Goal: Navigation & Orientation: Find specific page/section

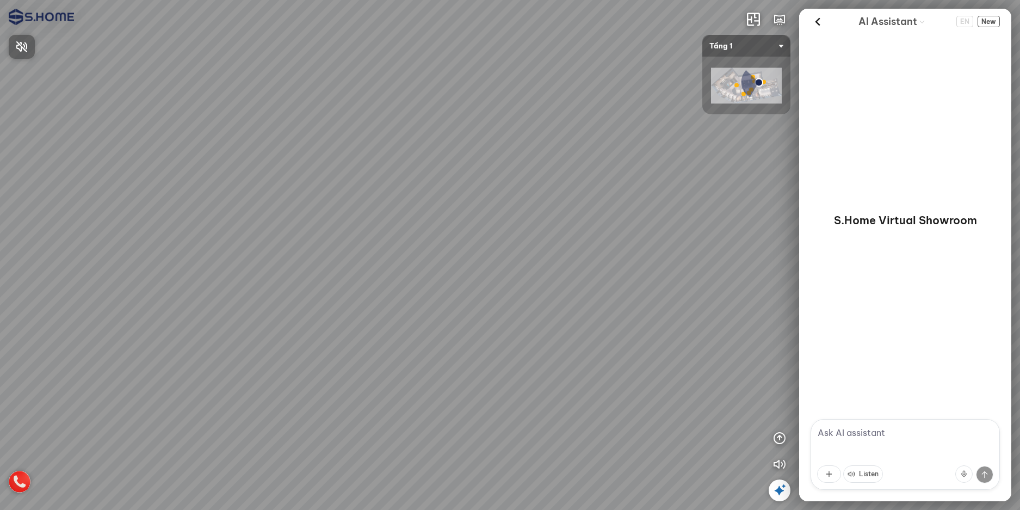
drag, startPoint x: 723, startPoint y: 296, endPoint x: 527, endPoint y: 275, distance: 196.9
click at [531, 273] on div at bounding box center [510, 255] width 1020 height 510
drag, startPoint x: 593, startPoint y: 331, endPoint x: 669, endPoint y: 331, distance: 75.6
click at [669, 331] on div at bounding box center [510, 255] width 1020 height 510
drag, startPoint x: 325, startPoint y: 348, endPoint x: 488, endPoint y: 325, distance: 164.2
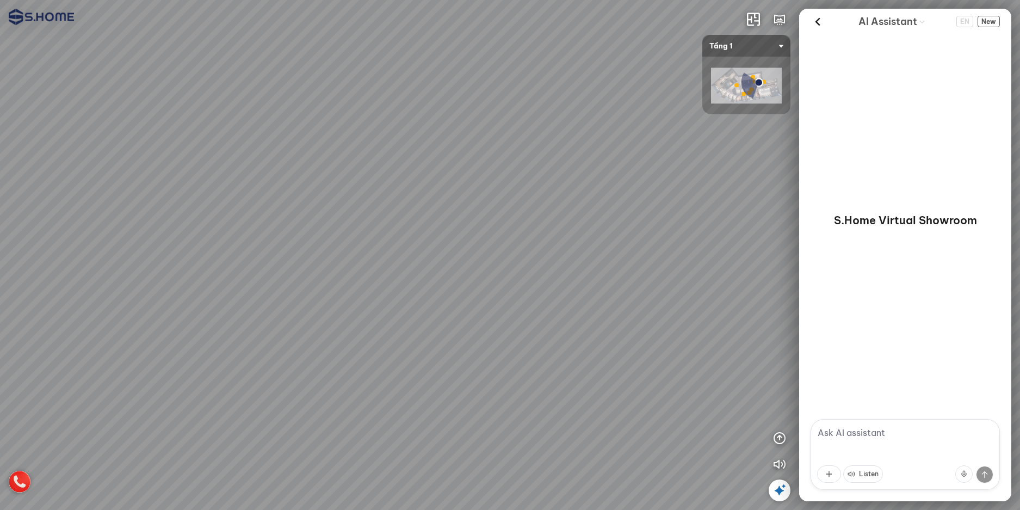
click at [466, 329] on div at bounding box center [510, 255] width 1020 height 510
drag, startPoint x: 346, startPoint y: 327, endPoint x: 660, endPoint y: 306, distance: 314.6
click at [659, 307] on div at bounding box center [510, 255] width 1020 height 510
drag, startPoint x: 499, startPoint y: 366, endPoint x: 655, endPoint y: 344, distance: 158.1
click at [655, 344] on div at bounding box center [510, 255] width 1020 height 510
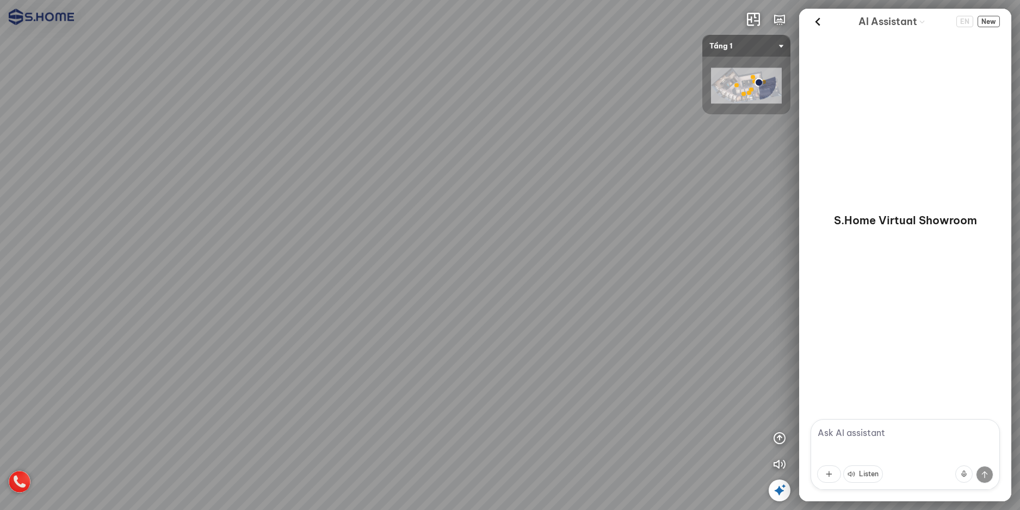
drag, startPoint x: 468, startPoint y: 311, endPoint x: 685, endPoint y: 313, distance: 216.5
click at [660, 313] on div at bounding box center [510, 255] width 1020 height 510
drag, startPoint x: 585, startPoint y: 352, endPoint x: 727, endPoint y: 353, distance: 142.0
click at [677, 352] on div at bounding box center [510, 255] width 1020 height 510
drag, startPoint x: 473, startPoint y: 340, endPoint x: 743, endPoint y: 330, distance: 270.0
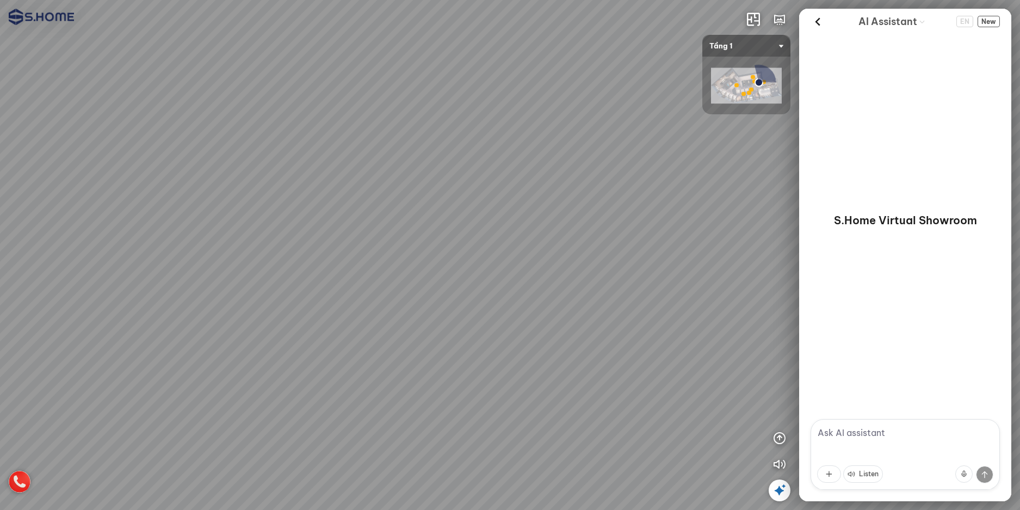
click at [706, 336] on div at bounding box center [510, 255] width 1020 height 510
drag, startPoint x: 609, startPoint y: 307, endPoint x: 488, endPoint y: 436, distance: 176.6
click at [488, 436] on div at bounding box center [510, 255] width 1020 height 510
drag, startPoint x: 405, startPoint y: 311, endPoint x: 256, endPoint y: 395, distance: 171.5
click at [276, 389] on div at bounding box center [510, 255] width 1020 height 510
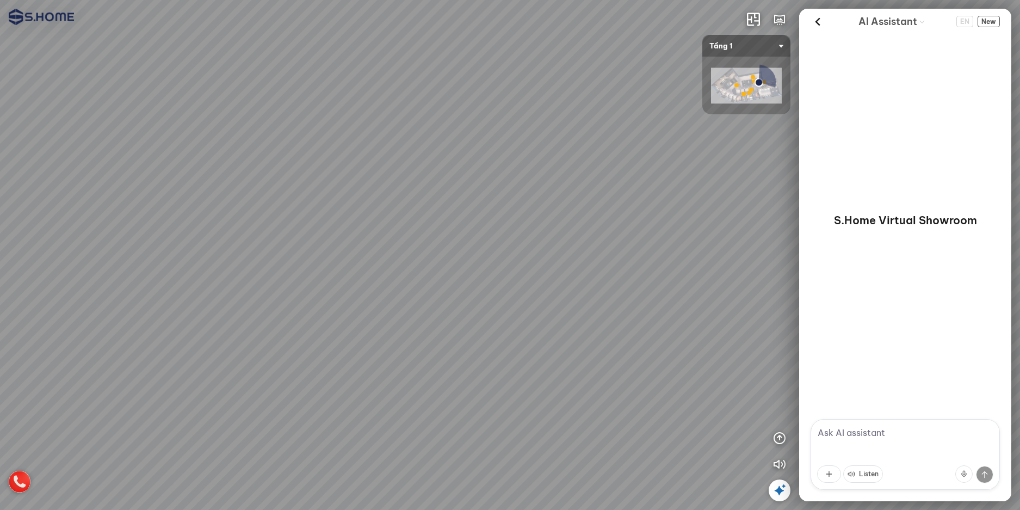
drag, startPoint x: 219, startPoint y: 376, endPoint x: 735, endPoint y: 312, distance: 519.6
click at [719, 317] on div at bounding box center [510, 255] width 1020 height 510
drag, startPoint x: 541, startPoint y: 369, endPoint x: 618, endPoint y: 202, distance: 184.3
click at [618, 209] on div at bounding box center [510, 255] width 1020 height 510
drag, startPoint x: 642, startPoint y: 222, endPoint x: 862, endPoint y: 299, distance: 232.1
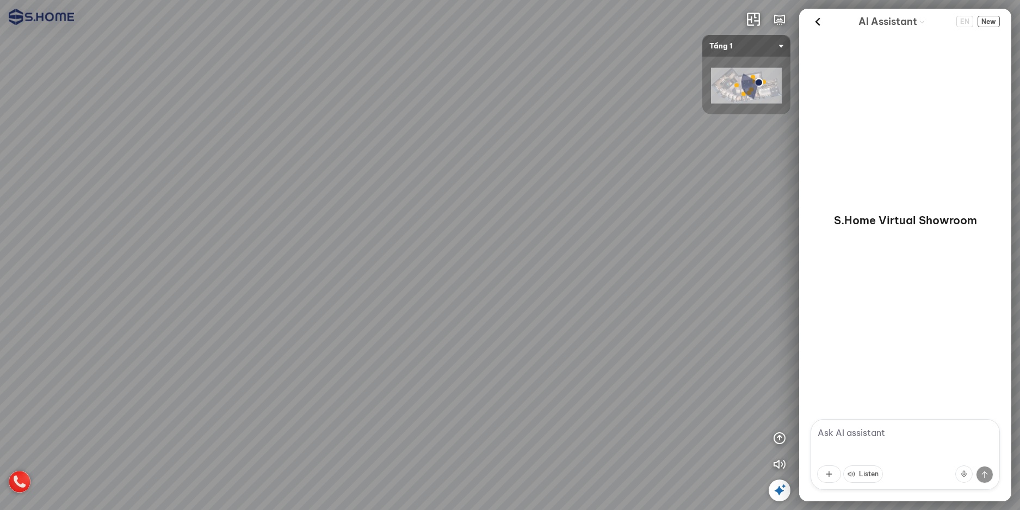
click at [862, 299] on div "INFO: krpano 1.20.8 (build [DATE]) INFO: HTML5/Desktop - Chrome 139.0 - WebGL I…" at bounding box center [510, 255] width 1020 height 510
drag, startPoint x: 613, startPoint y: 326, endPoint x: 756, endPoint y: 321, distance: 142.6
click at [747, 324] on div at bounding box center [510, 255] width 1020 height 510
click at [384, 425] on div at bounding box center [510, 255] width 1020 height 510
drag, startPoint x: 436, startPoint y: 335, endPoint x: 678, endPoint y: 235, distance: 261.9
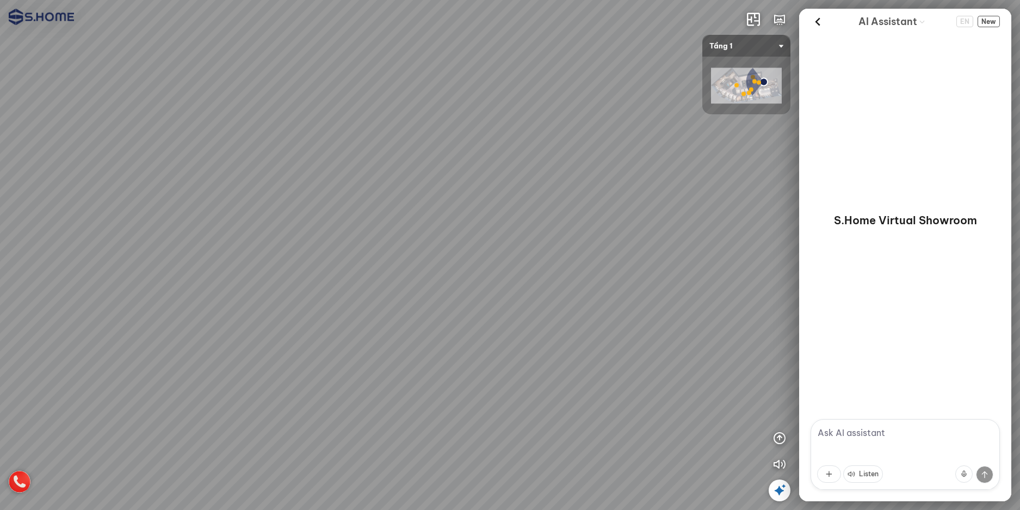
click at [665, 238] on div at bounding box center [510, 255] width 1020 height 510
drag, startPoint x: 598, startPoint y: 284, endPoint x: 813, endPoint y: 207, distance: 227.8
click at [739, 227] on div at bounding box center [510, 255] width 1020 height 510
drag, startPoint x: 555, startPoint y: 245, endPoint x: 863, endPoint y: 262, distance: 308.9
click at [825, 261] on div "INFO: krpano 1.20.8 (build [DATE]) INFO: HTML5/Desktop - Chrome 139.0 - WebGL I…" at bounding box center [510, 255] width 1020 height 510
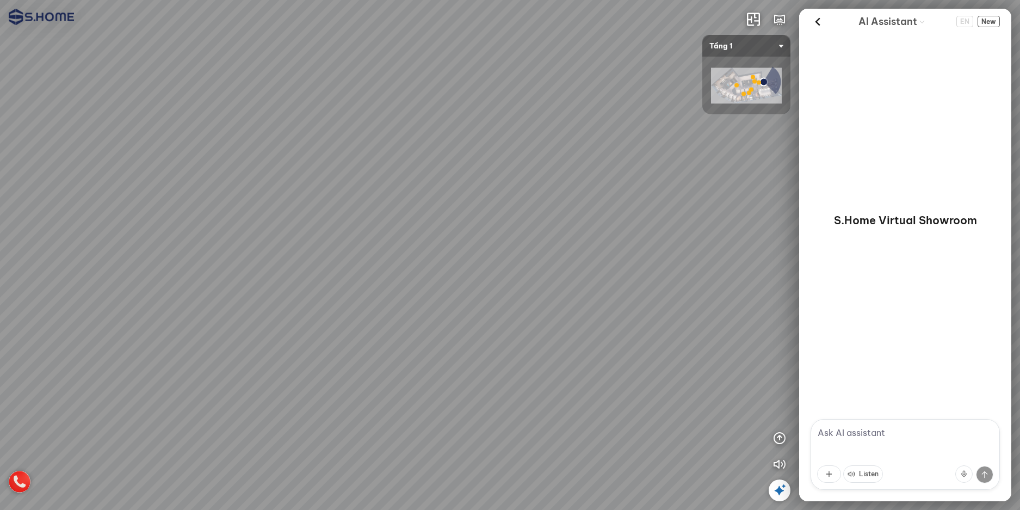
drag, startPoint x: 645, startPoint y: 361, endPoint x: 599, endPoint y: 380, distance: 49.0
click at [605, 379] on div at bounding box center [510, 255] width 1020 height 510
drag, startPoint x: 618, startPoint y: 328, endPoint x: 281, endPoint y: 222, distance: 353.5
click at [304, 227] on div at bounding box center [510, 255] width 1020 height 510
drag, startPoint x: 632, startPoint y: 221, endPoint x: 271, endPoint y: 221, distance: 360.6
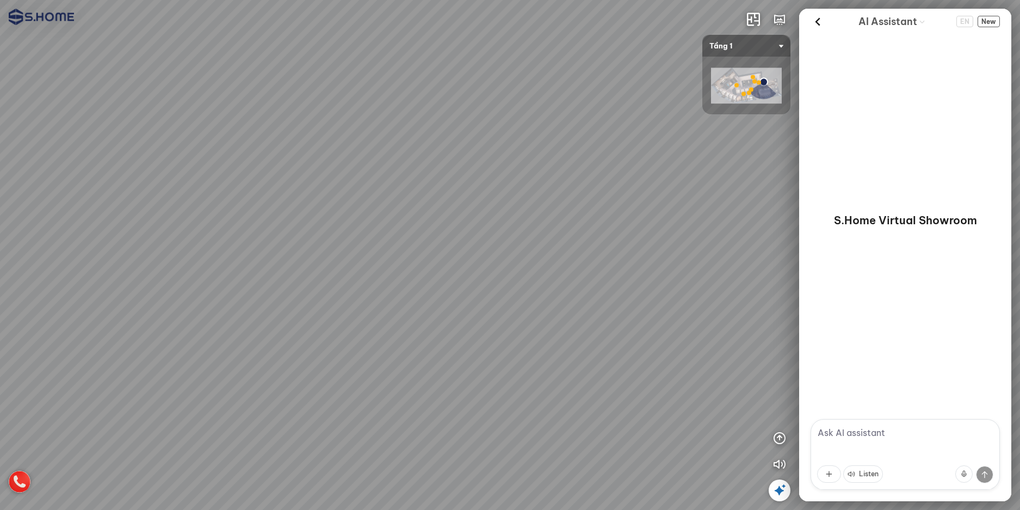
click at [288, 221] on div at bounding box center [510, 255] width 1020 height 510
drag, startPoint x: 391, startPoint y: 282, endPoint x: 396, endPoint y: 134, distance: 148.1
click at [397, 166] on div at bounding box center [510, 255] width 1020 height 510
drag, startPoint x: 457, startPoint y: 281, endPoint x: 399, endPoint y: 51, distance: 238.0
click at [410, 70] on div at bounding box center [510, 255] width 1020 height 510
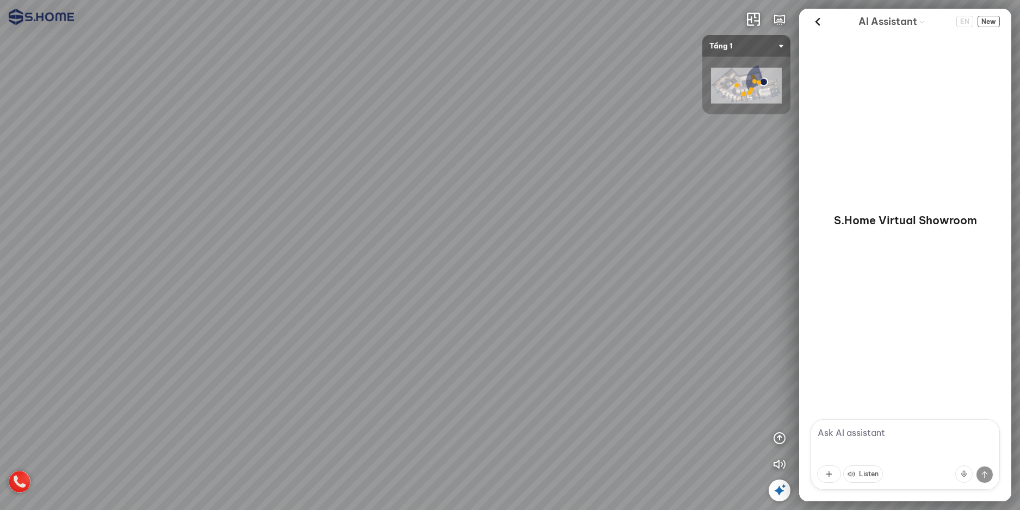
drag, startPoint x: 464, startPoint y: 243, endPoint x: 591, endPoint y: 362, distance: 173.9
click at [589, 378] on div at bounding box center [510, 255] width 1020 height 510
drag, startPoint x: 566, startPoint y: 230, endPoint x: 405, endPoint y: 366, distance: 210.8
click at [477, 369] on div at bounding box center [510, 255] width 1020 height 510
drag, startPoint x: 708, startPoint y: 326, endPoint x: 765, endPoint y: 318, distance: 58.2
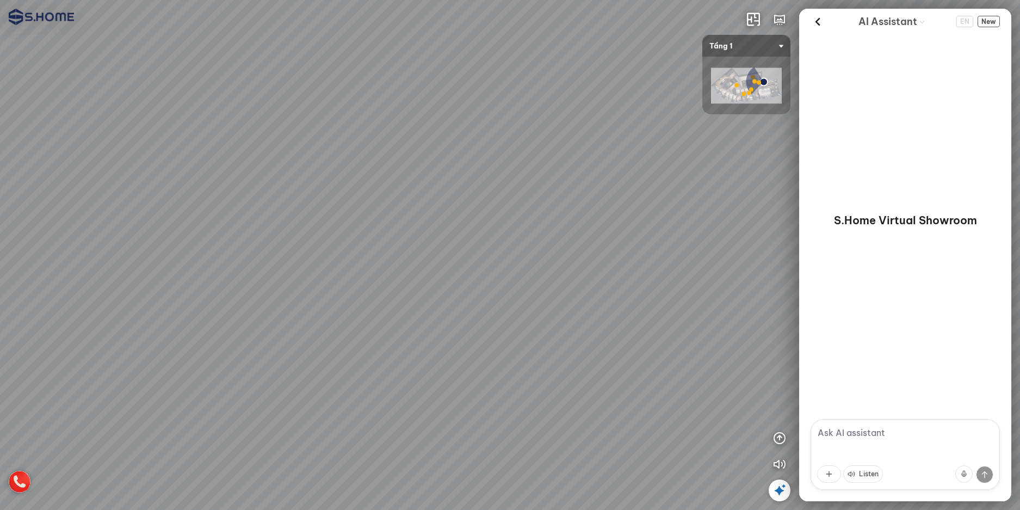
click at [762, 319] on div at bounding box center [510, 255] width 1020 height 510
click at [652, 326] on div at bounding box center [510, 255] width 1020 height 510
drag, startPoint x: 440, startPoint y: 314, endPoint x: 674, endPoint y: 63, distance: 344.1
click at [675, 64] on div at bounding box center [510, 255] width 1020 height 510
drag, startPoint x: 701, startPoint y: 298, endPoint x: 911, endPoint y: 298, distance: 209.4
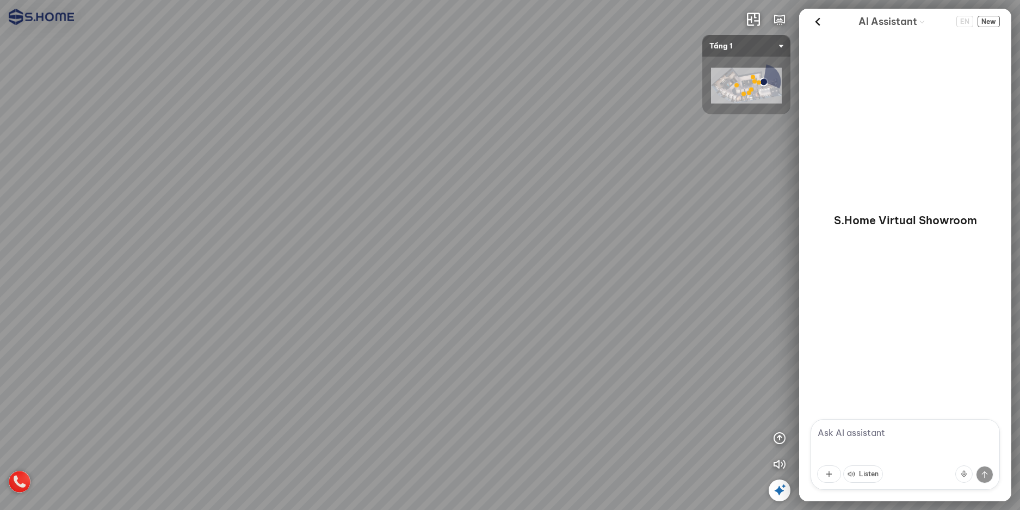
click at [810, 298] on div "INFO: krpano 1.20.8 (build [DATE]) INFO: HTML5/Desktop - Chrome 139.0 - WebGL I…" at bounding box center [510, 255] width 1020 height 510
drag, startPoint x: 580, startPoint y: 267, endPoint x: 734, endPoint y: 270, distance: 154.0
click at [732, 270] on div at bounding box center [510, 255] width 1020 height 510
click at [431, 399] on div at bounding box center [510, 255] width 1020 height 510
drag, startPoint x: 606, startPoint y: 348, endPoint x: 455, endPoint y: 193, distance: 216.2
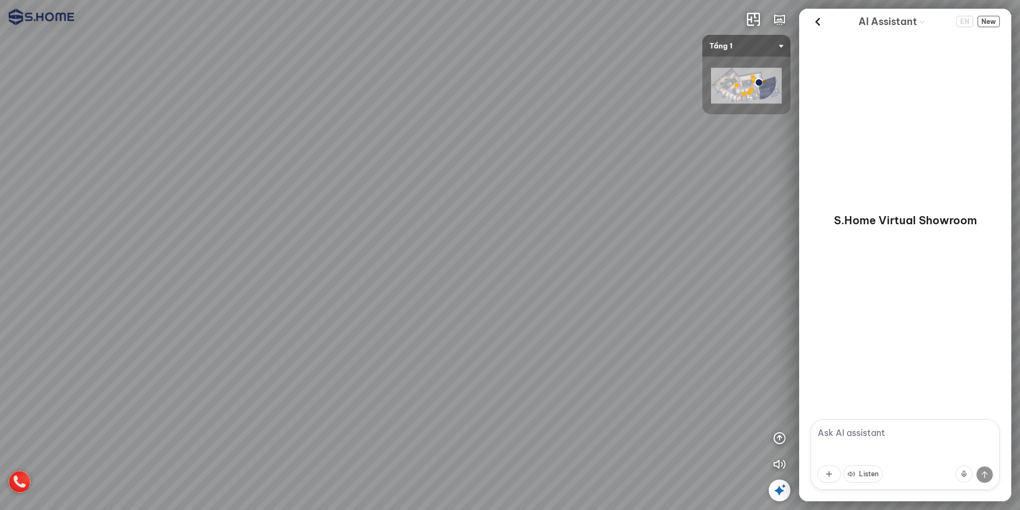
click at [455, 193] on div at bounding box center [510, 255] width 1020 height 510
drag, startPoint x: 471, startPoint y: 223, endPoint x: 477, endPoint y: 216, distance: 9.3
click at [477, 216] on div at bounding box center [510, 255] width 1020 height 510
click at [448, 383] on div at bounding box center [510, 255] width 1020 height 510
drag
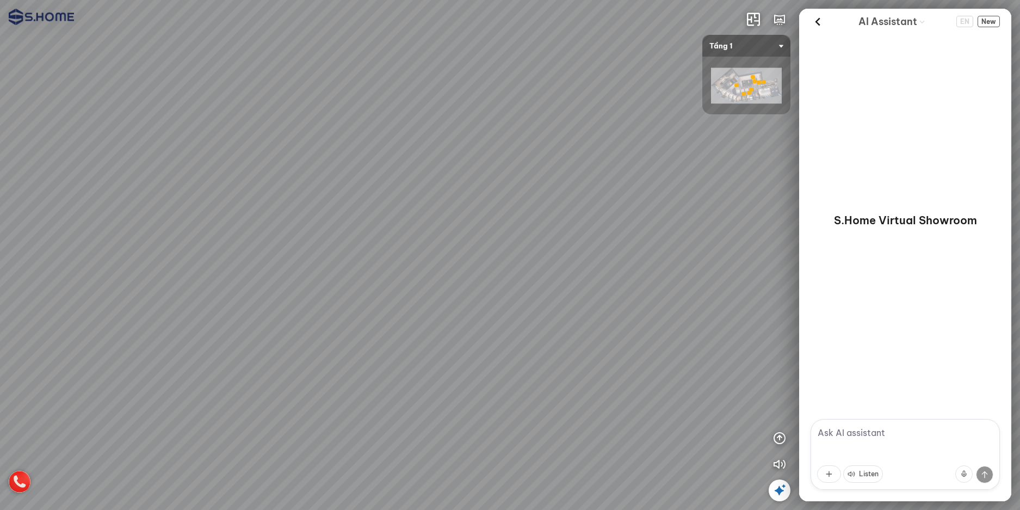
click at [409, 58] on div at bounding box center [510, 255] width 1020 height 510
click at [406, 155] on div at bounding box center [510, 255] width 1020 height 510
click at [186, 321] on div at bounding box center [510, 255] width 1020 height 510
click at [134, 400] on div at bounding box center [510, 255] width 1020 height 510
click at [79, 286] on div at bounding box center [510, 255] width 1020 height 510
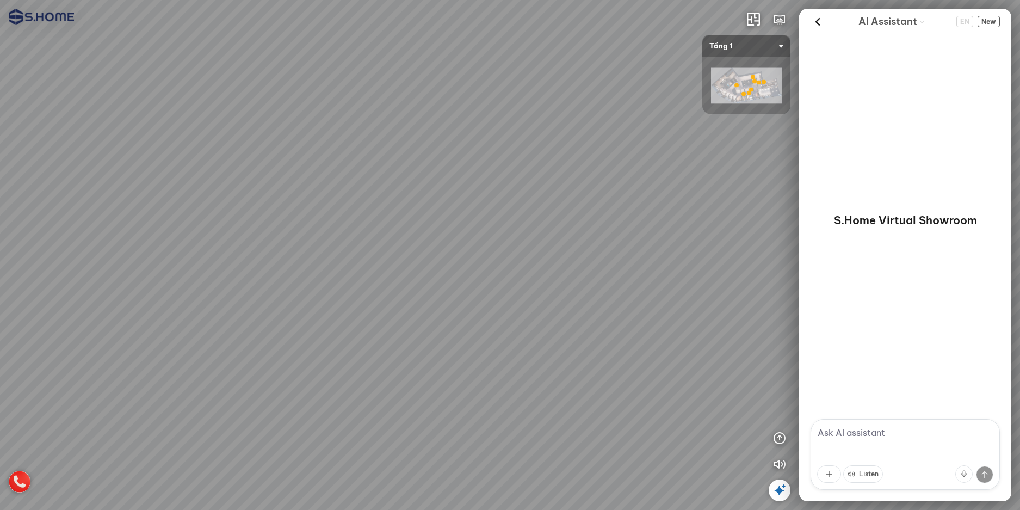
click at [247, 338] on div at bounding box center [510, 255] width 1020 height 510
click at [273, 362] on div at bounding box center [510, 255] width 1020 height 510
click at [242, 349] on div at bounding box center [510, 255] width 1020 height 510
click at [393, 448] on div at bounding box center [510, 255] width 1020 height 510
click at [389, 439] on div at bounding box center [510, 255] width 1020 height 510
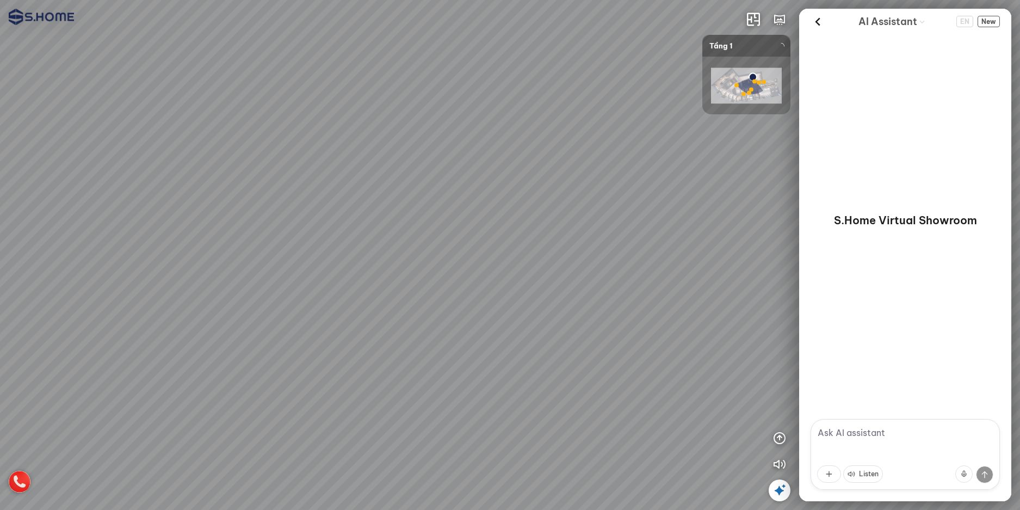
click at [249, 142] on div at bounding box center [510, 255] width 1020 height 510
click at [606, 125] on div at bounding box center [510, 255] width 1020 height 510
click at [260, 215] on div at bounding box center [510, 255] width 1020 height 510
click at [355, 361] on div at bounding box center [510, 255] width 1020 height 510
click at [581, 110] on div at bounding box center [510, 255] width 1020 height 510
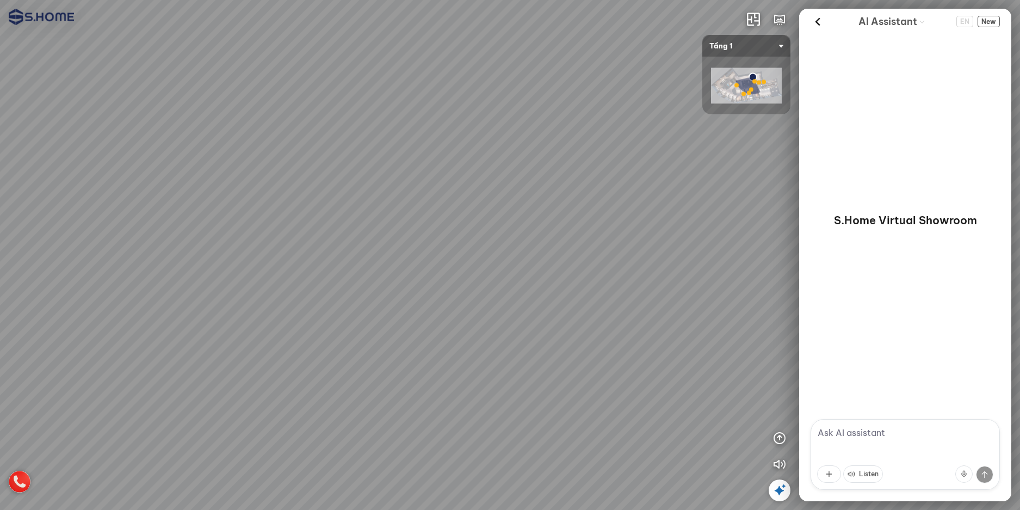
click at [697, 285] on div at bounding box center [510, 255] width 1020 height 510
click at [425, 253] on div at bounding box center [510, 255] width 1020 height 510
click at [211, 250] on div at bounding box center [510, 255] width 1020 height 510
click at [160, 207] on div at bounding box center [510, 255] width 1020 height 510
click at [387, 201] on div at bounding box center [510, 255] width 1020 height 510
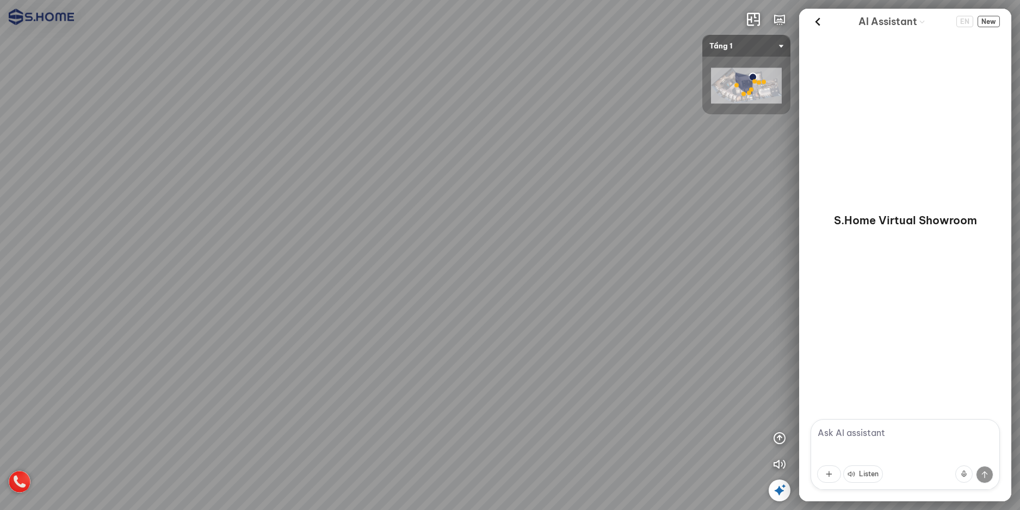
click at [517, 250] on div at bounding box center [510, 255] width 1020 height 510
click at [667, 257] on div at bounding box center [510, 255] width 1020 height 510
click at [491, 260] on div at bounding box center [510, 255] width 1020 height 510
click at [450, 252] on div at bounding box center [510, 255] width 1020 height 510
click at [386, 254] on div at bounding box center [510, 255] width 1020 height 510
